Goal: Information Seeking & Learning: Find contact information

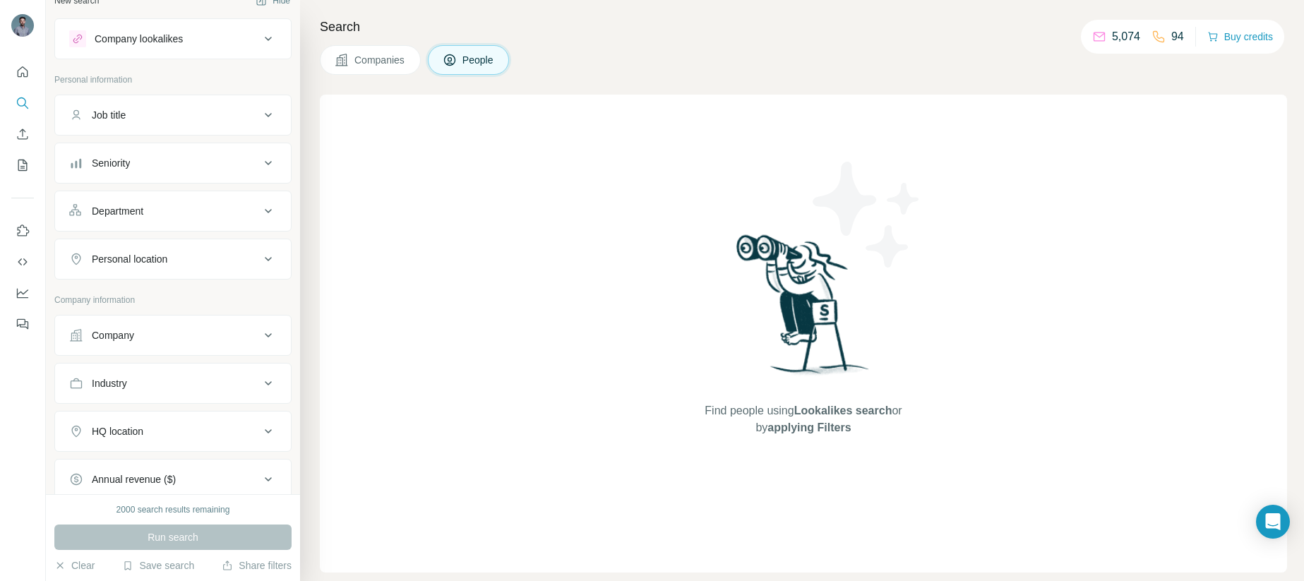
scroll to position [23, 0]
click at [260, 331] on icon at bounding box center [268, 330] width 17 height 17
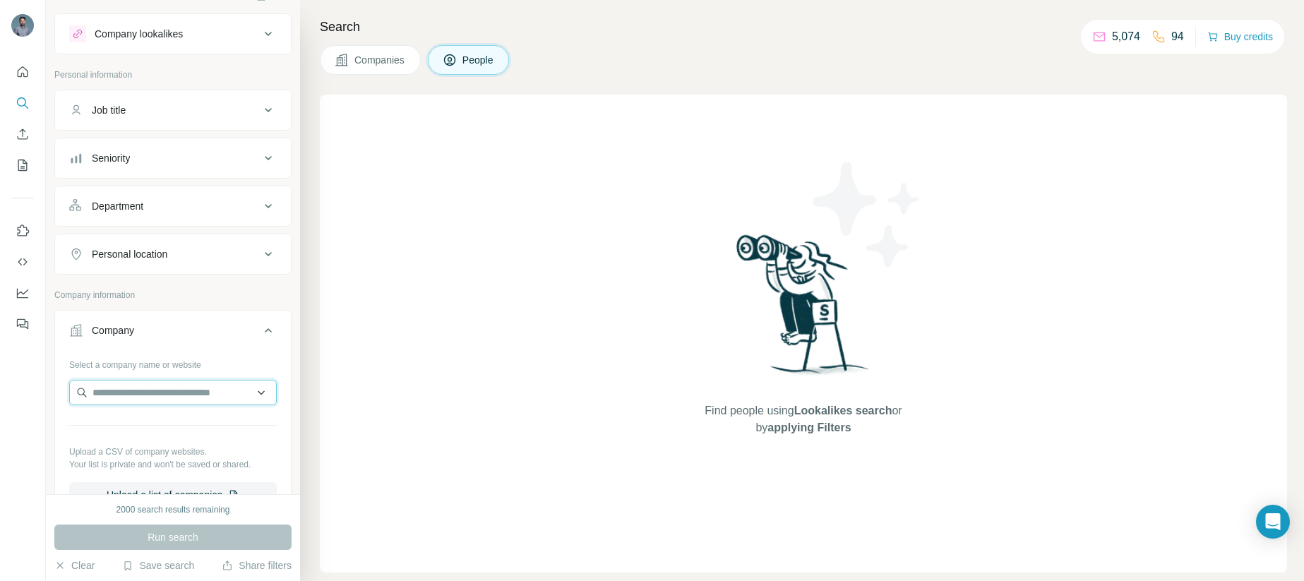
click at [162, 389] on input "text" at bounding box center [173, 392] width 208 height 25
paste input "**********"
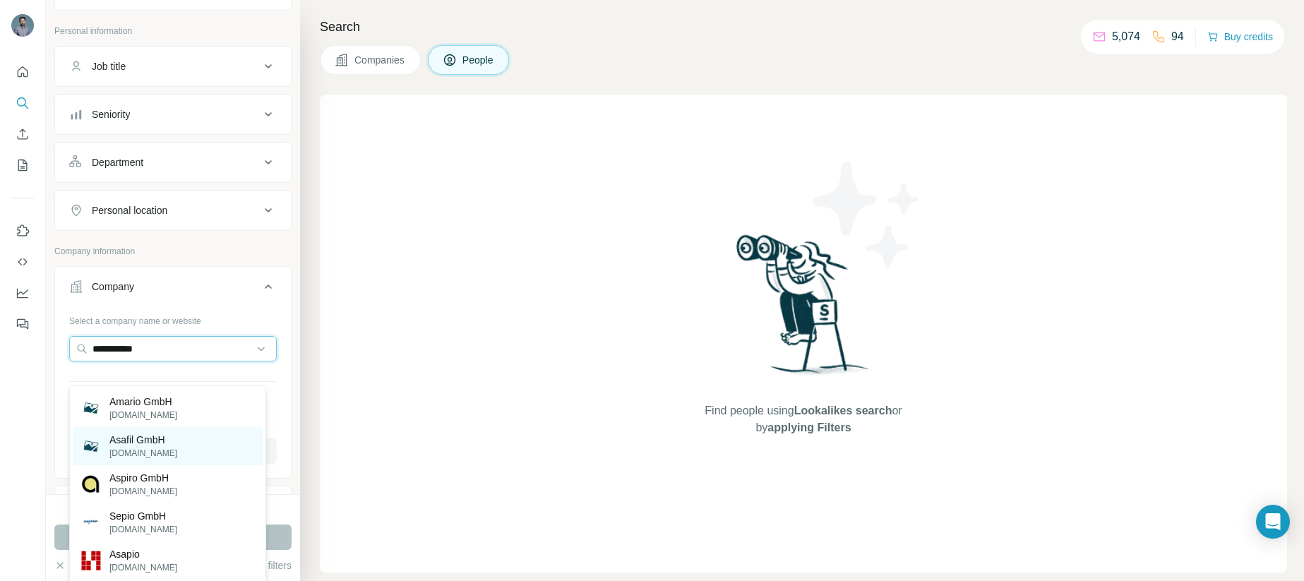
scroll to position [71, 0]
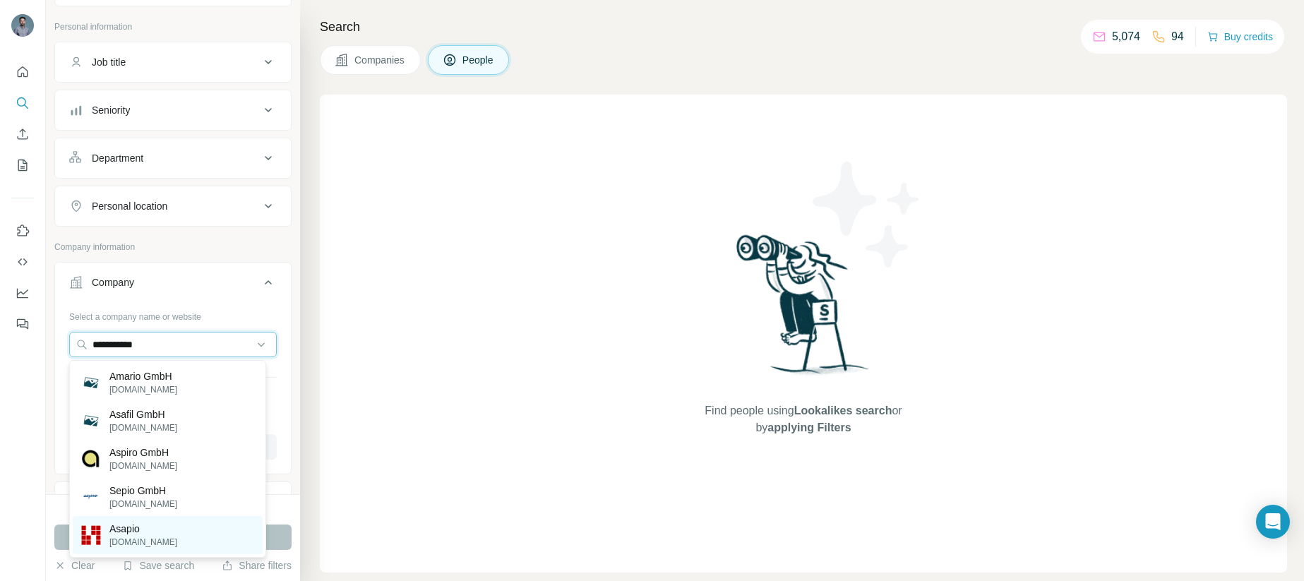
type input "**********"
click at [140, 533] on p "Asapio" at bounding box center [143, 529] width 68 height 14
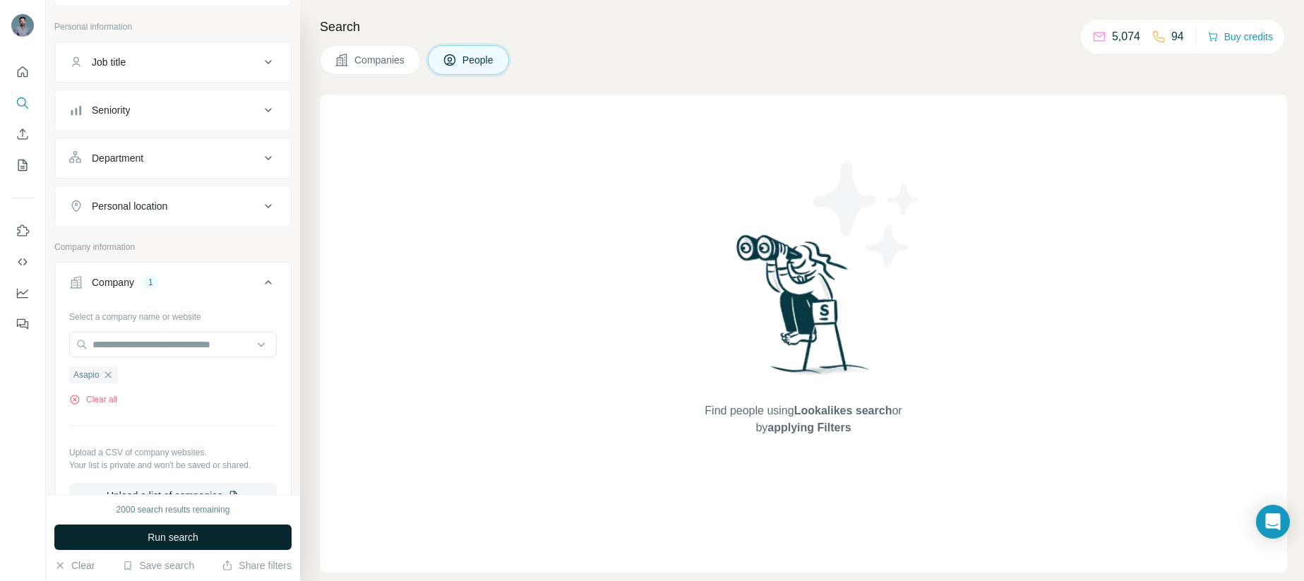
click at [206, 537] on button "Run search" at bounding box center [172, 537] width 237 height 25
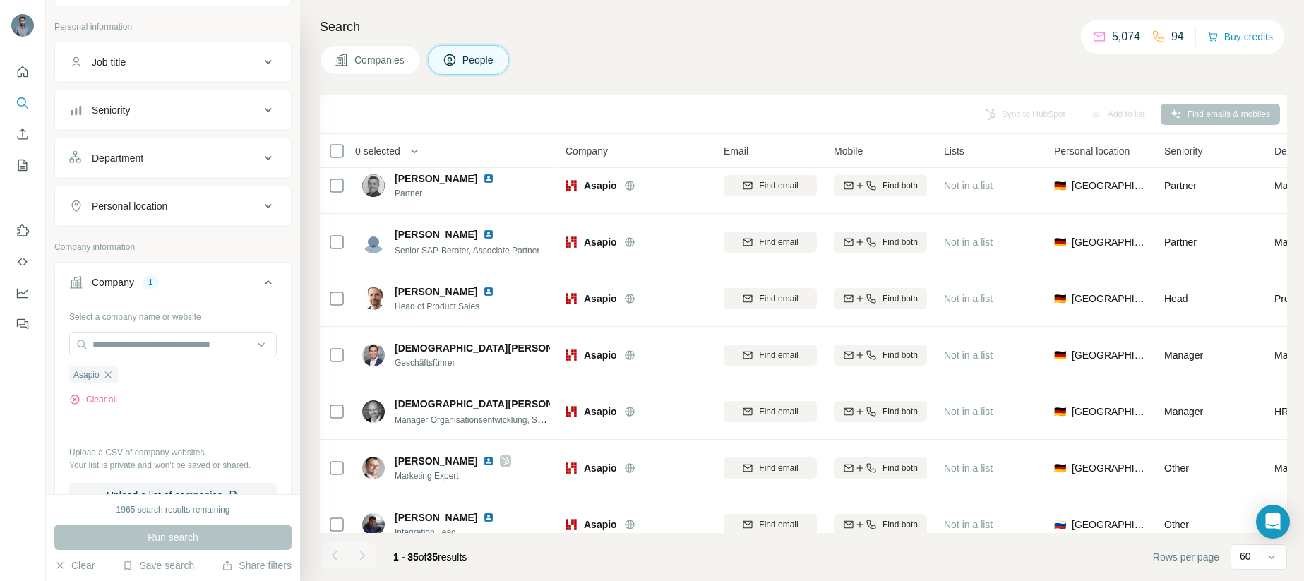
scroll to position [375, 0]
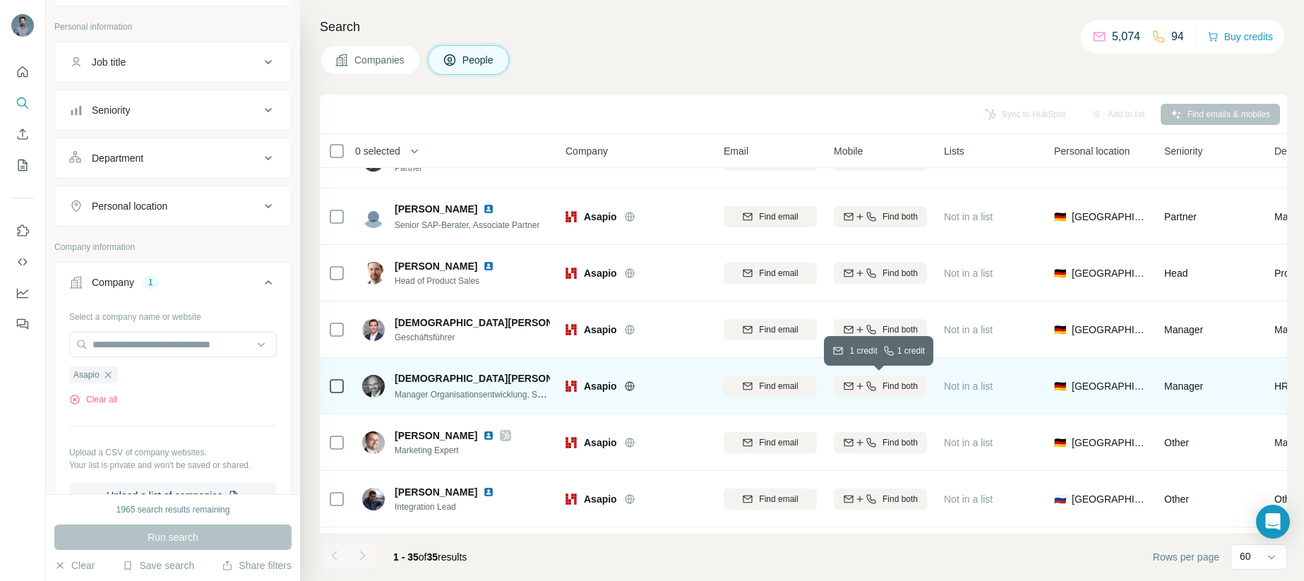
click at [863, 387] on icon "button" at bounding box center [859, 386] width 11 height 11
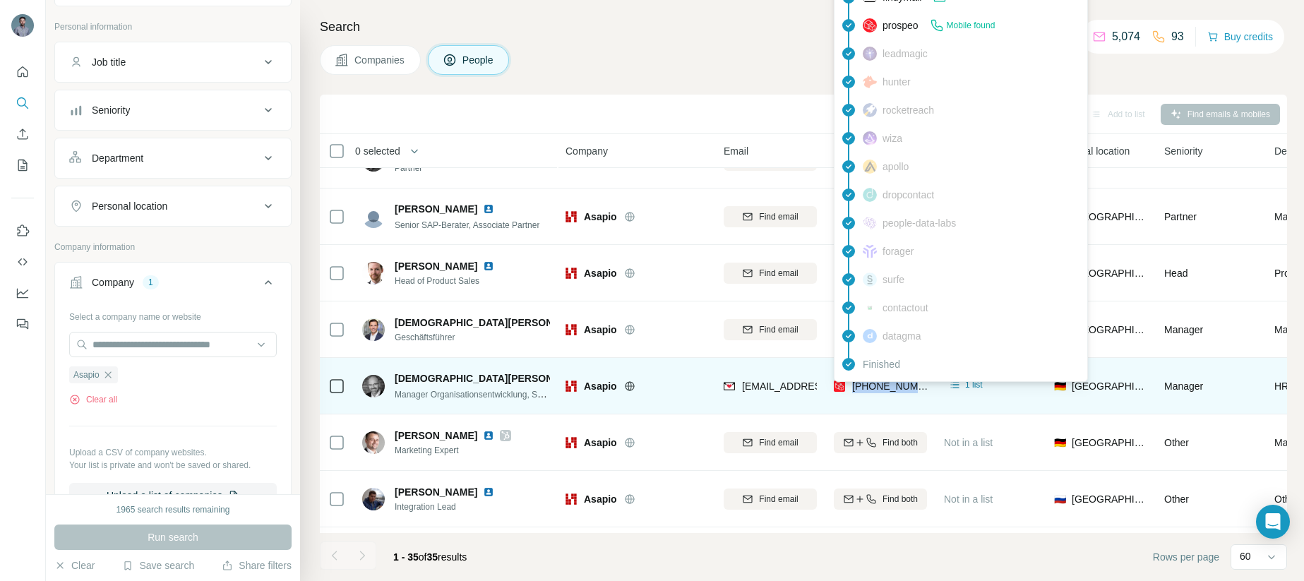
drag, startPoint x: 852, startPoint y: 401, endPoint x: 852, endPoint y: 388, distance: 13.4
click at [852, 388] on div "[PHONE_NUMBER]" at bounding box center [880, 385] width 93 height 39
copy span "[PHONE_NUMBER]"
